Goal: Book appointment/travel/reservation

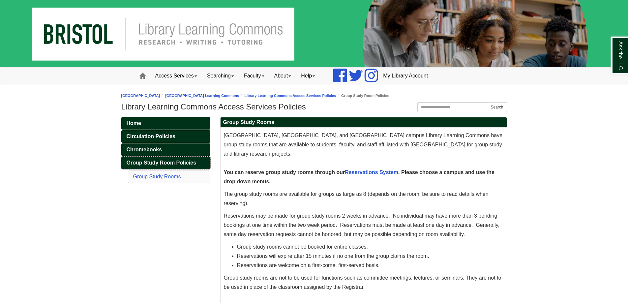
click at [167, 161] on span "Group Study Room Policies" at bounding box center [162, 163] width 70 height 6
click at [168, 174] on link "Group Study Rooms" at bounding box center [157, 177] width 48 height 6
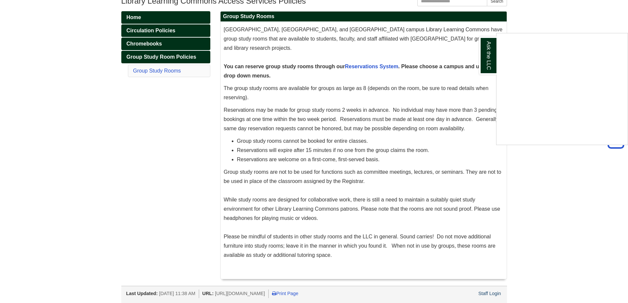
click at [373, 94] on div "Ask the LLC" at bounding box center [314, 151] width 628 height 303
click at [622, 61] on link "Ask the LLC" at bounding box center [619, 56] width 17 height 38
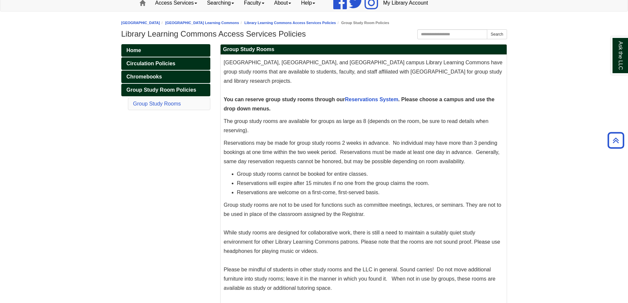
click at [567, 136] on body "Skip to Main Content Toggle navigation Home Access Services Access Services Pol…" at bounding box center [314, 131] width 628 height 409
click at [306, 100] on b "You can reserve group study rooms through our Reservations System . Please choo…" at bounding box center [359, 104] width 271 height 15
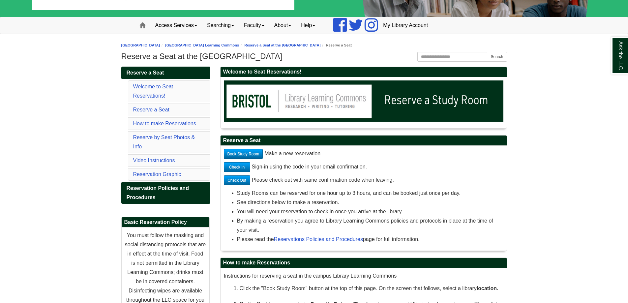
scroll to position [66, 0]
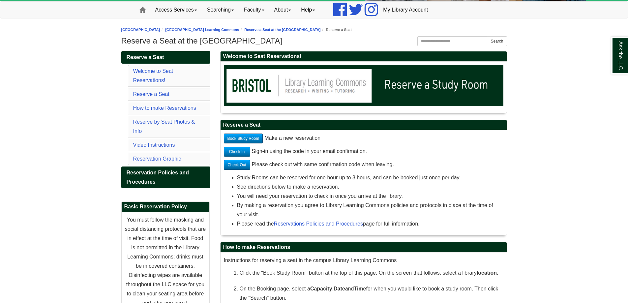
click at [252, 137] on link "Book Study Room" at bounding box center [243, 138] width 39 height 10
